Goal: Check status: Check status

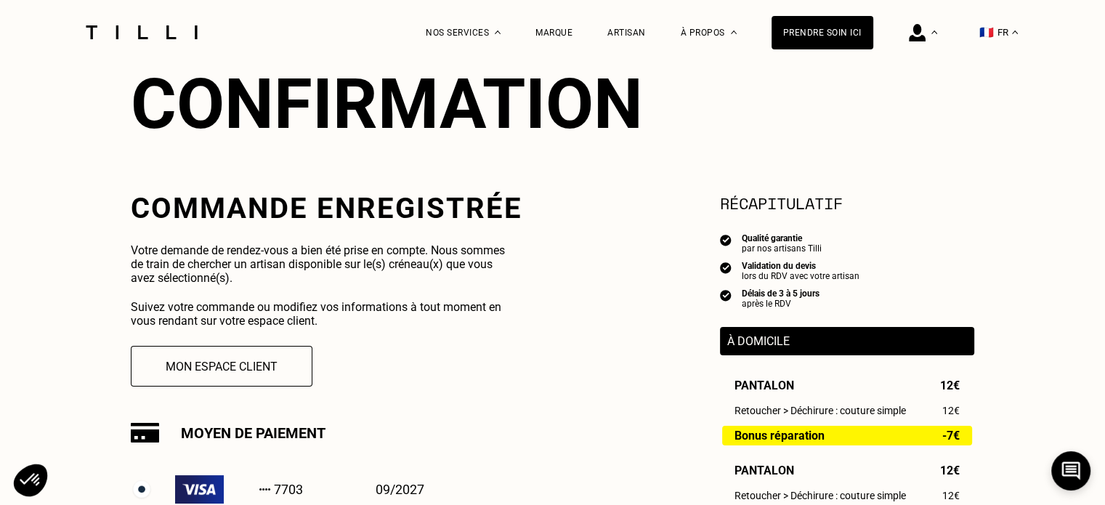
scroll to position [145, 0]
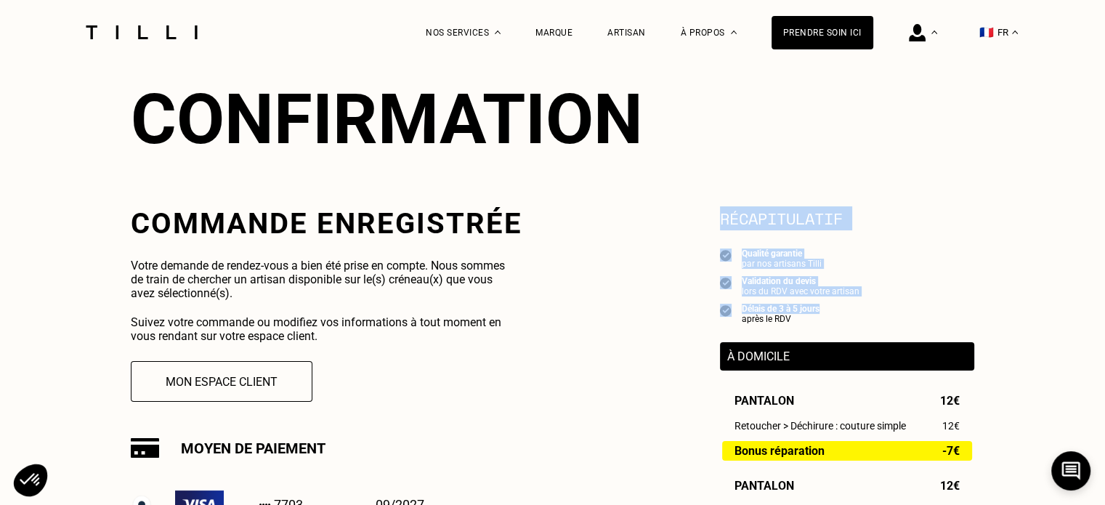
drag, startPoint x: 711, startPoint y: 203, endPoint x: 946, endPoint y: 315, distance: 260.2
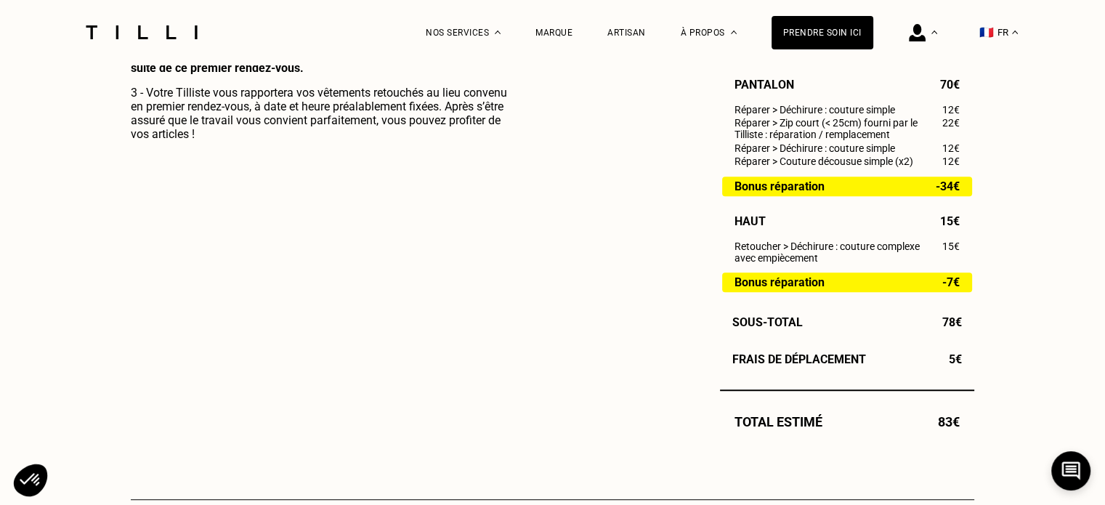
scroll to position [872, 0]
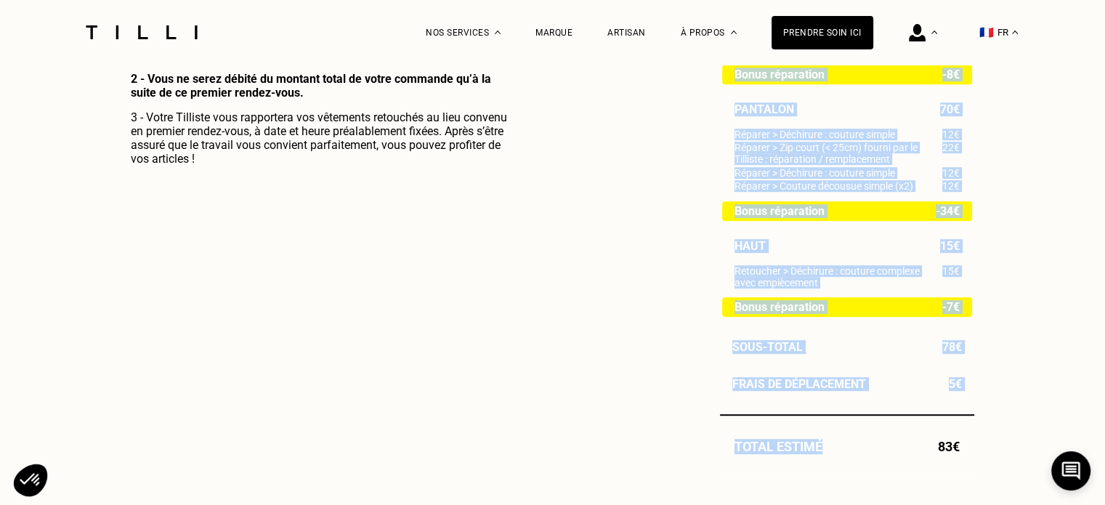
drag, startPoint x: 1013, startPoint y: 460, endPoint x: 723, endPoint y: 69, distance: 486.6
click at [723, 69] on div "La Méthode Retoucherie Maroquinerie Broderie Cordonnerie Nos prix Nos services …" at bounding box center [552, 180] width 1105 height 2105
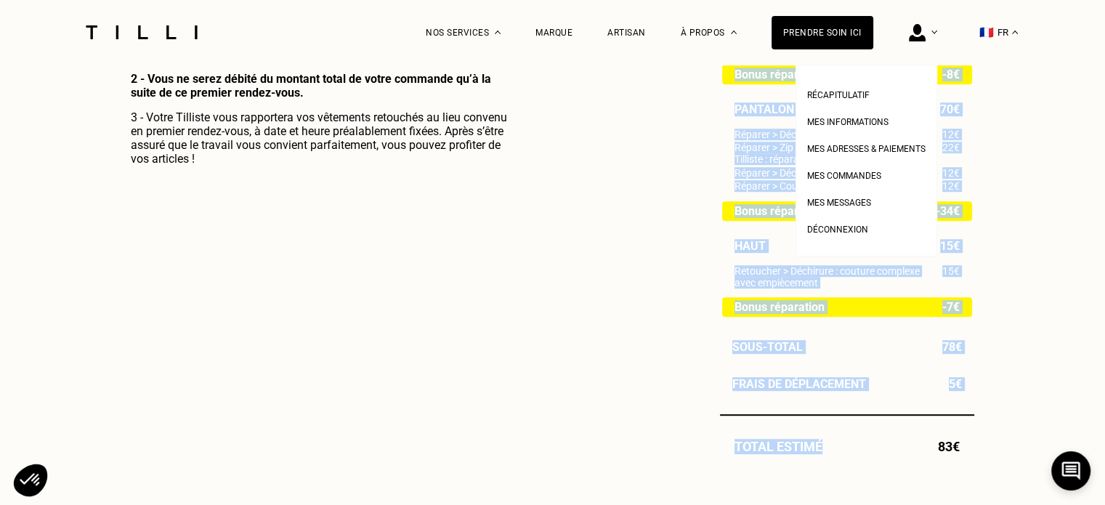
drag, startPoint x: 882, startPoint y: 174, endPoint x: 564, endPoint y: 240, distance: 324.8
click at [881, 174] on span "Mes commandes" at bounding box center [844, 176] width 74 height 10
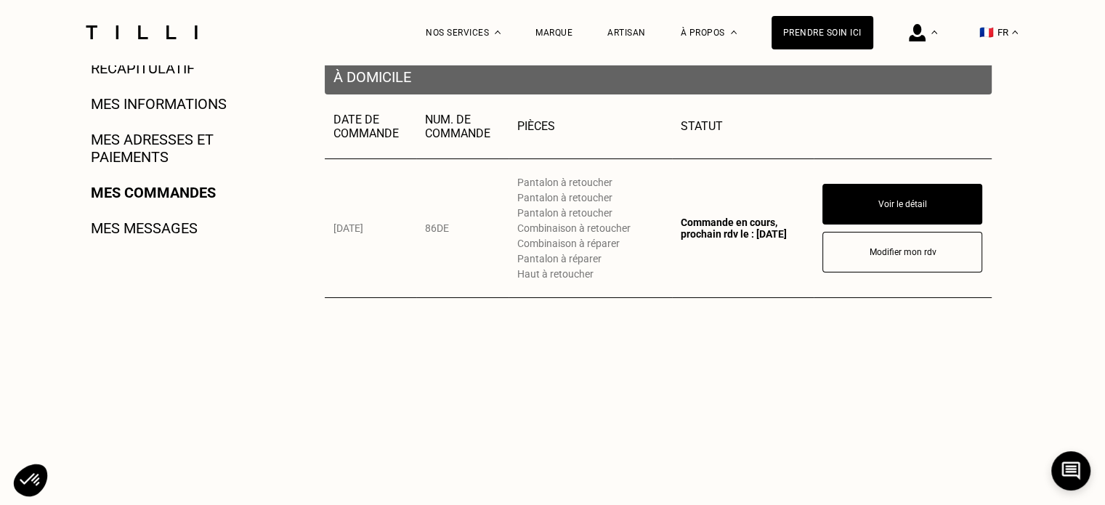
scroll to position [363, 0]
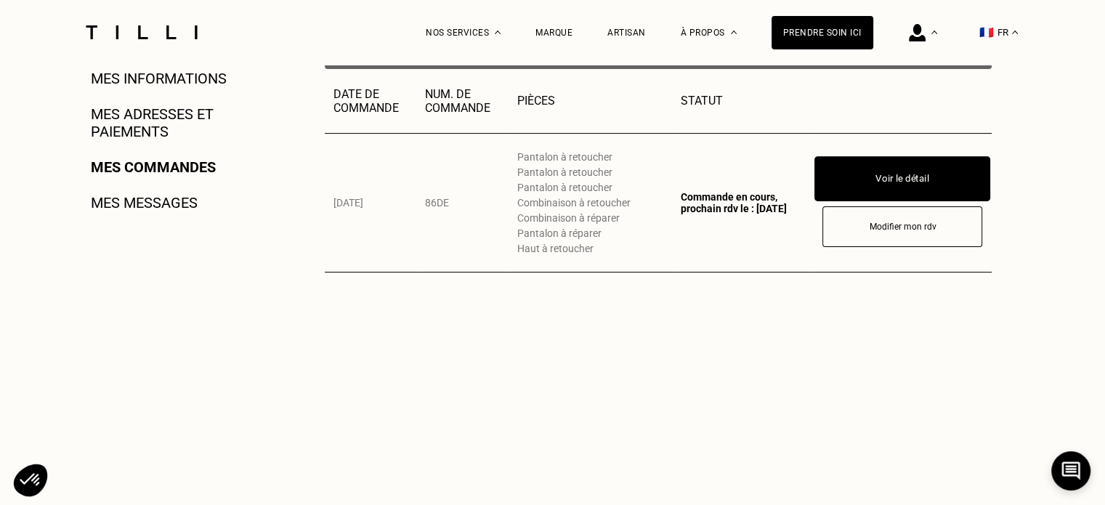
click at [891, 168] on button "Voir le détail" at bounding box center [902, 178] width 176 height 45
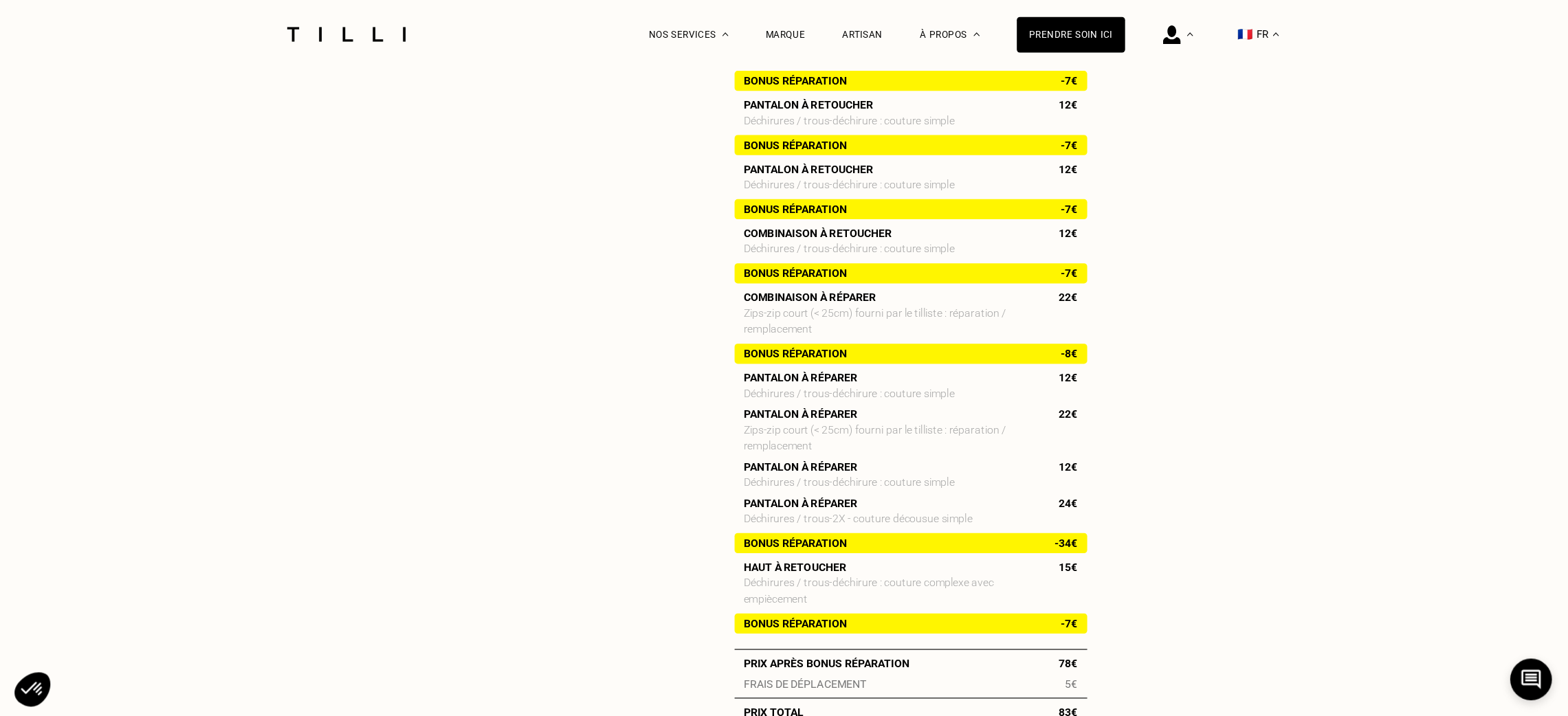
scroll to position [696, 0]
